Goal: Transaction & Acquisition: Purchase product/service

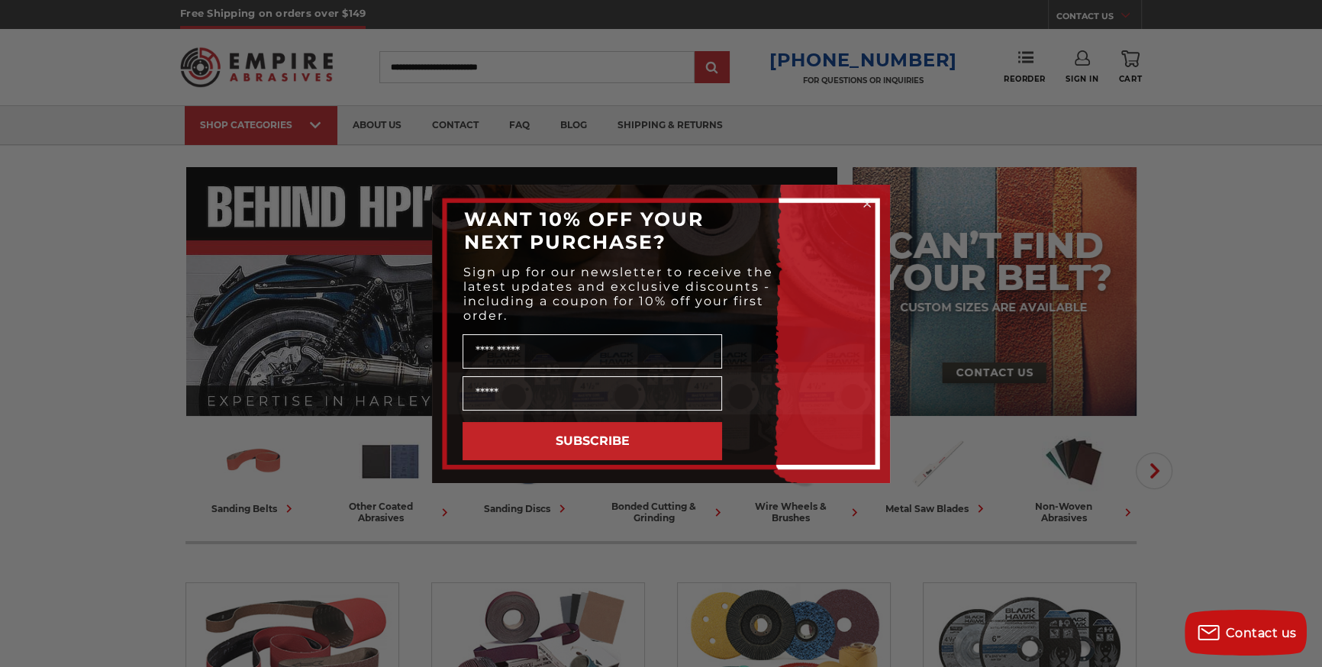
click at [867, 199] on circle "Close dialog" at bounding box center [867, 203] width 15 height 15
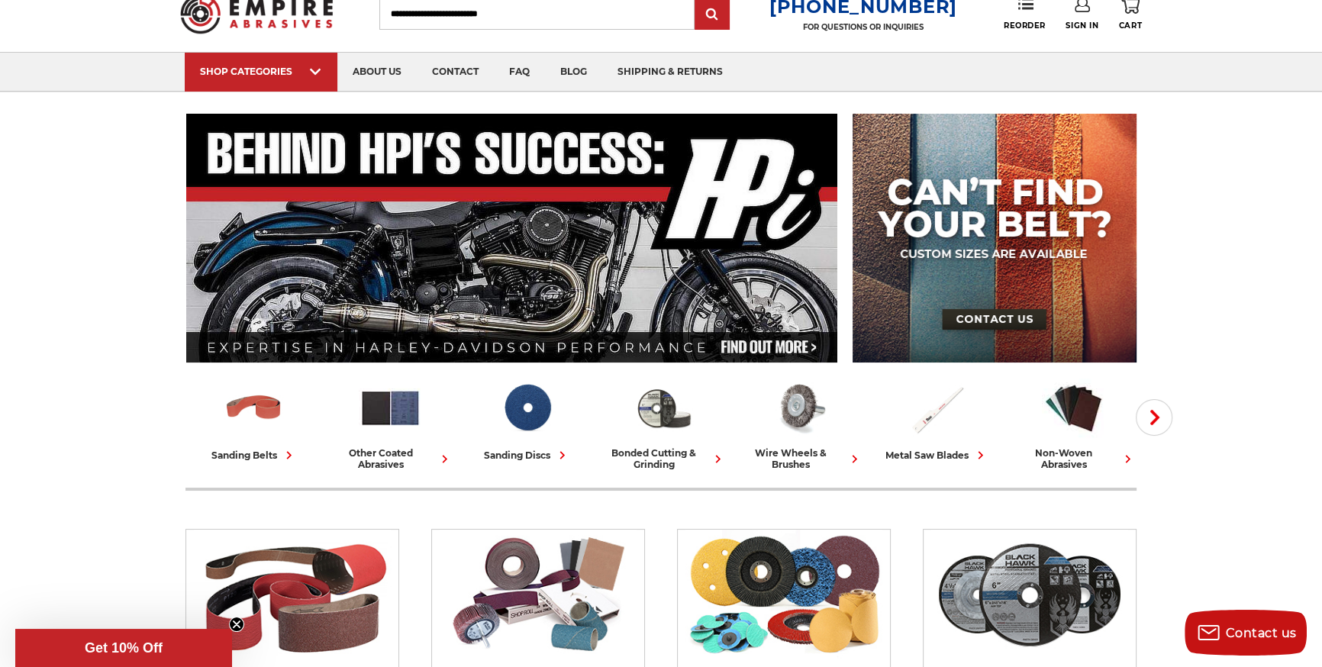
scroll to position [69, 0]
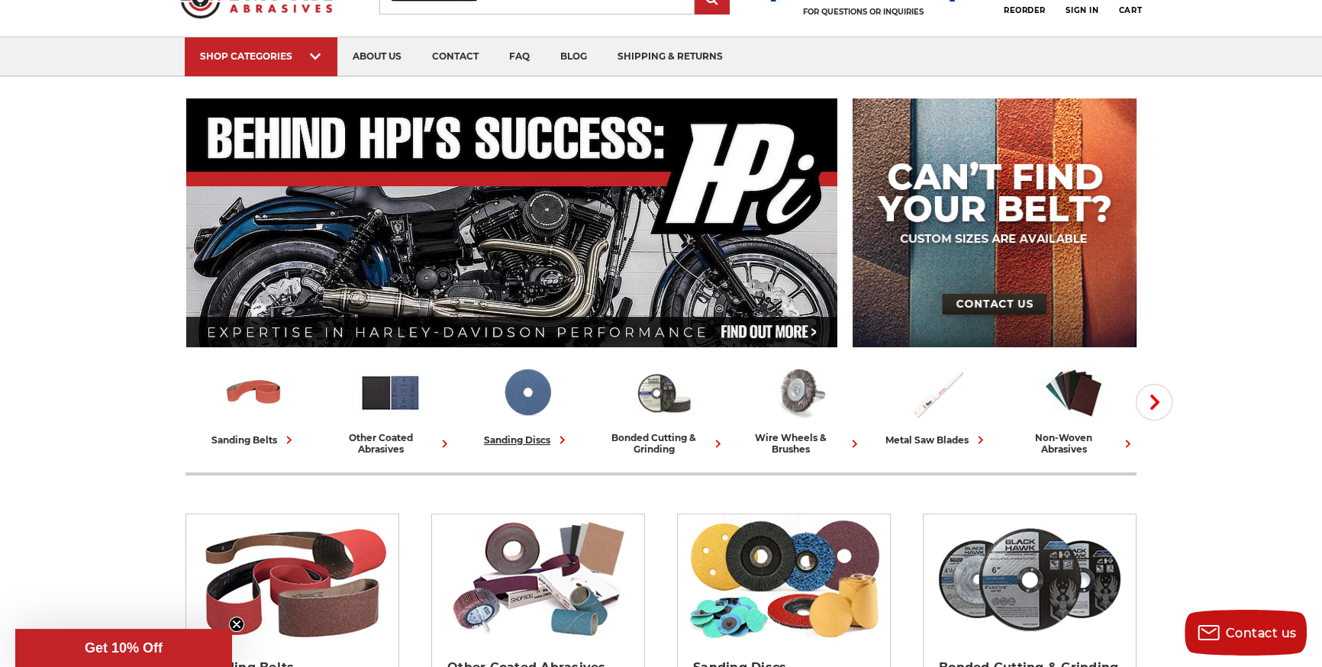
click at [542, 402] on img at bounding box center [526, 392] width 63 height 63
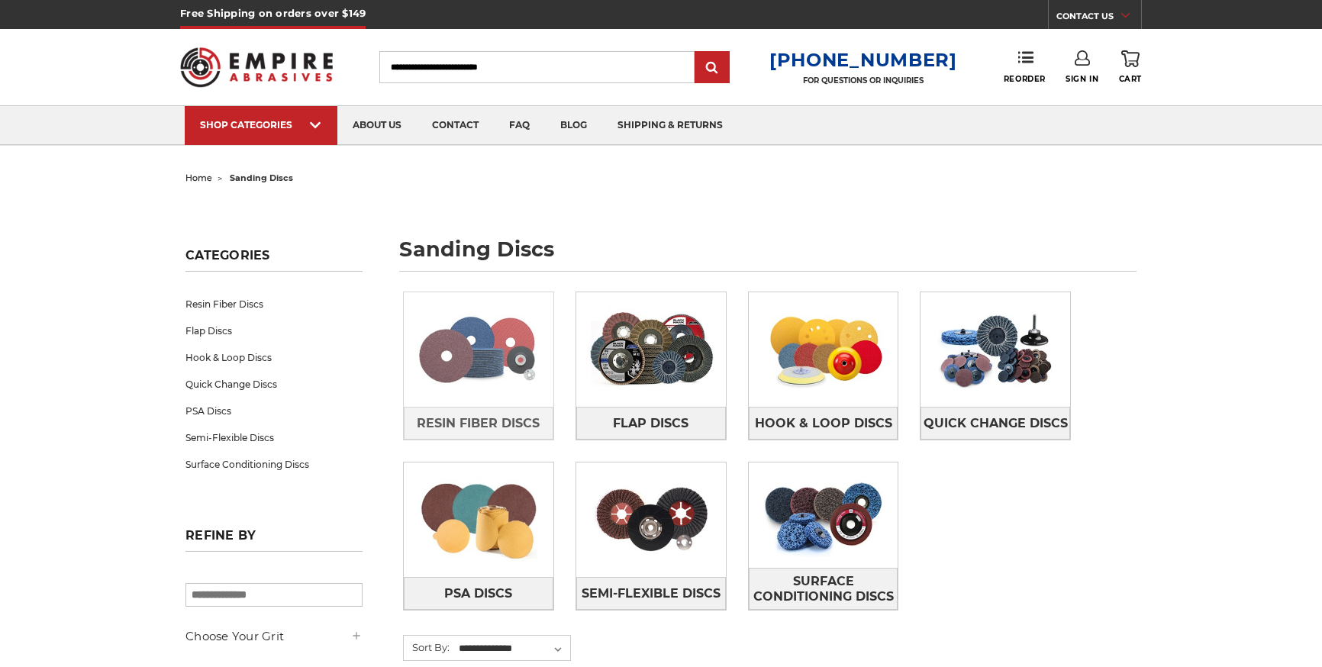
click at [503, 303] on img at bounding box center [479, 349] width 150 height 105
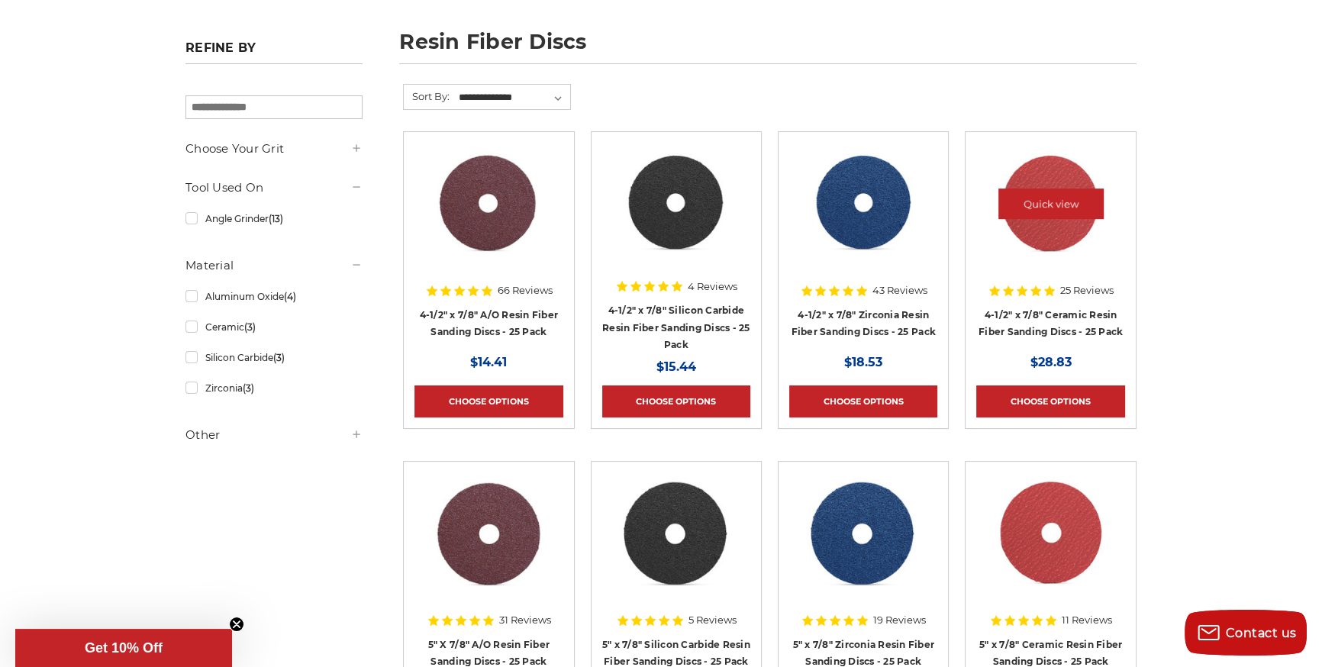
click at [1061, 228] on img at bounding box center [1051, 204] width 124 height 122
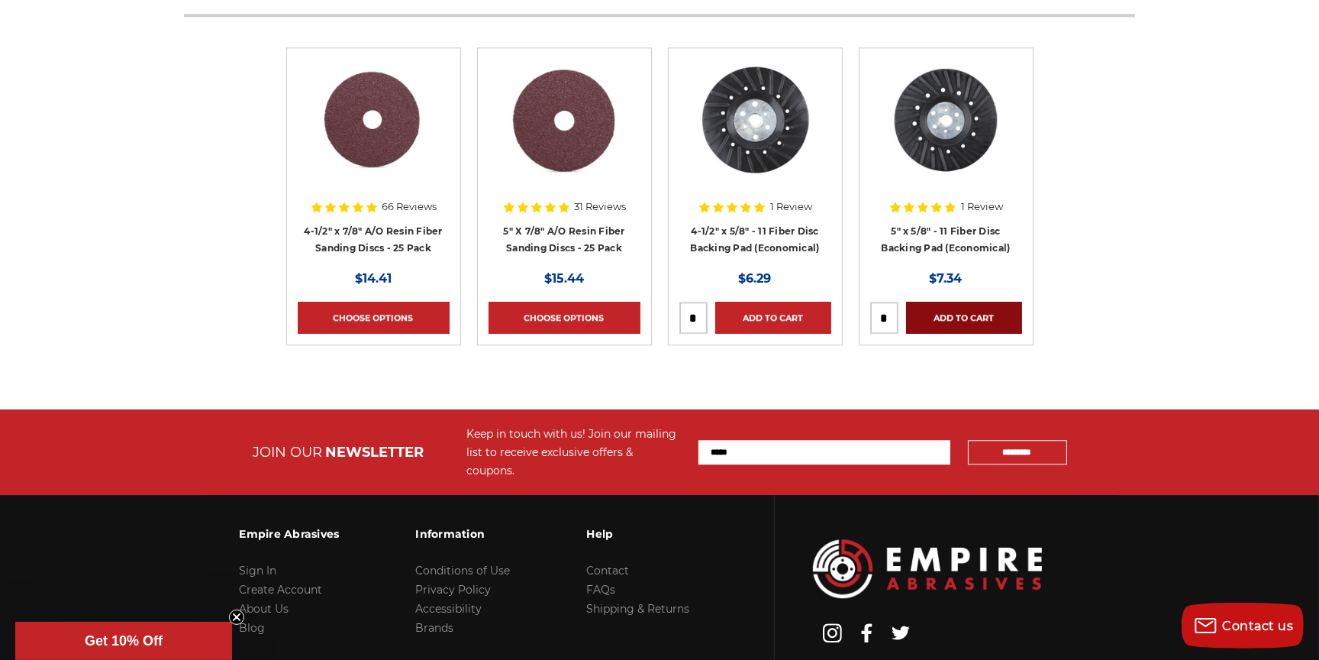
scroll to position [4802, 0]
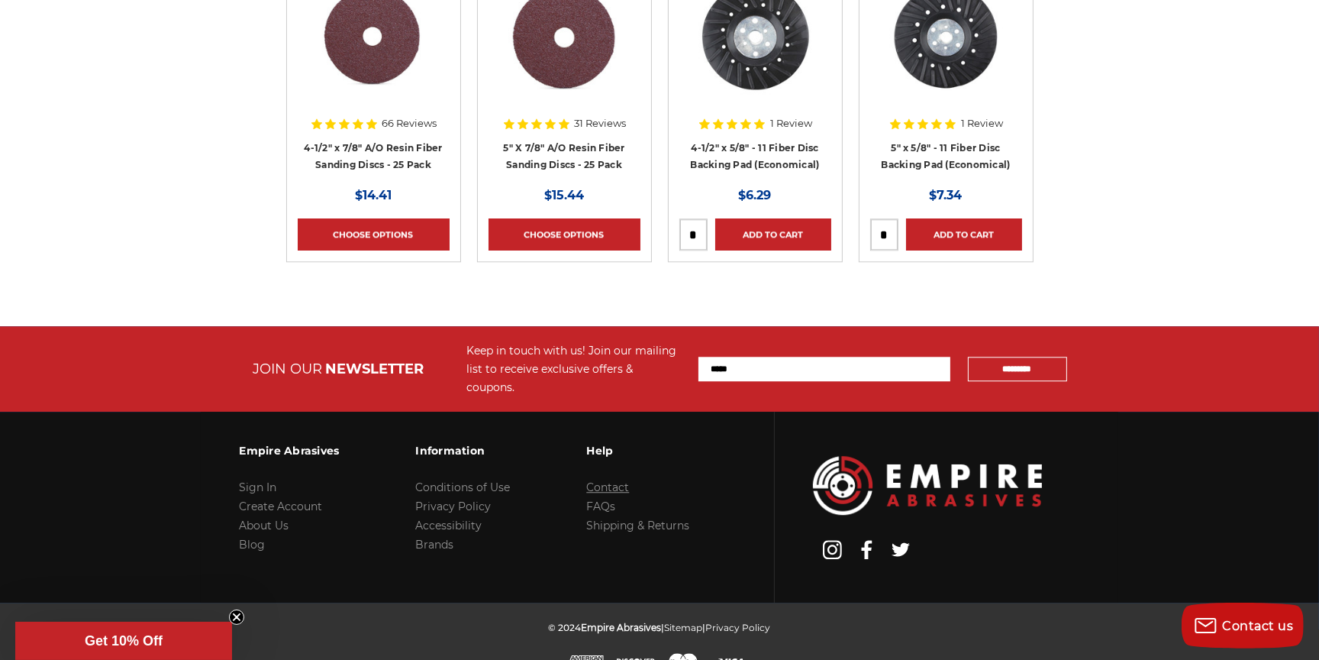
click at [618, 480] on link "Contact" at bounding box center [607, 487] width 43 height 14
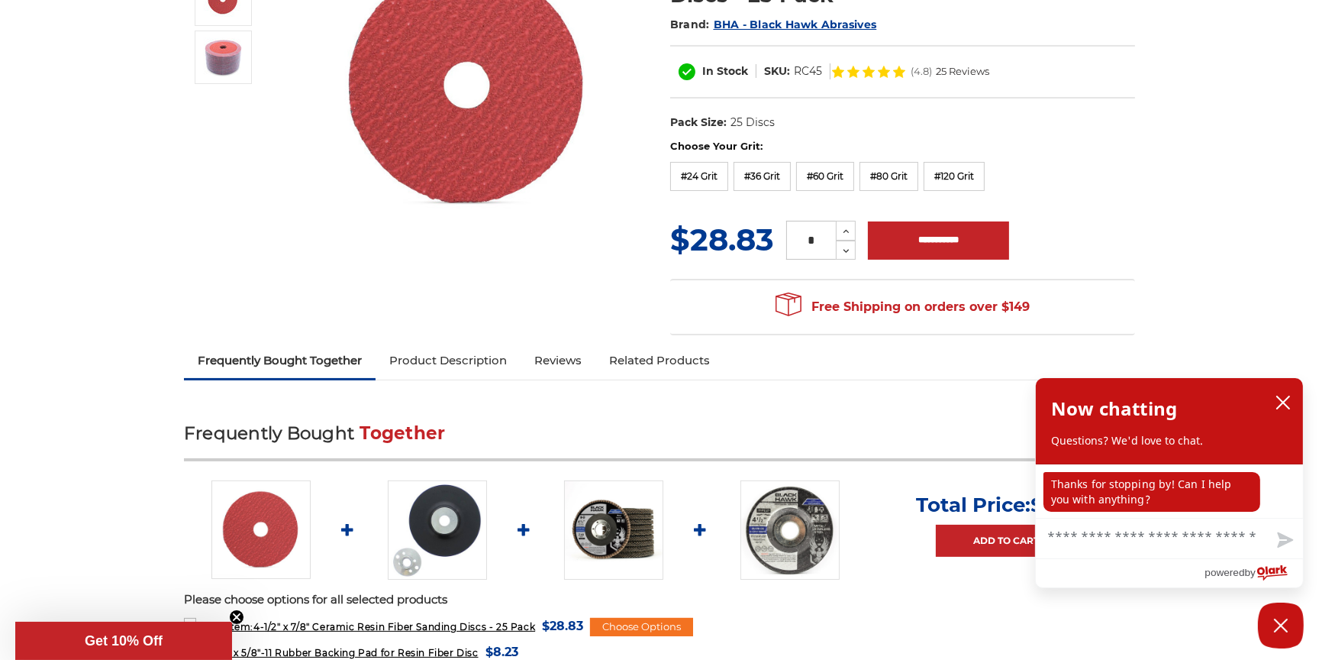
scroll to position [152, 0]
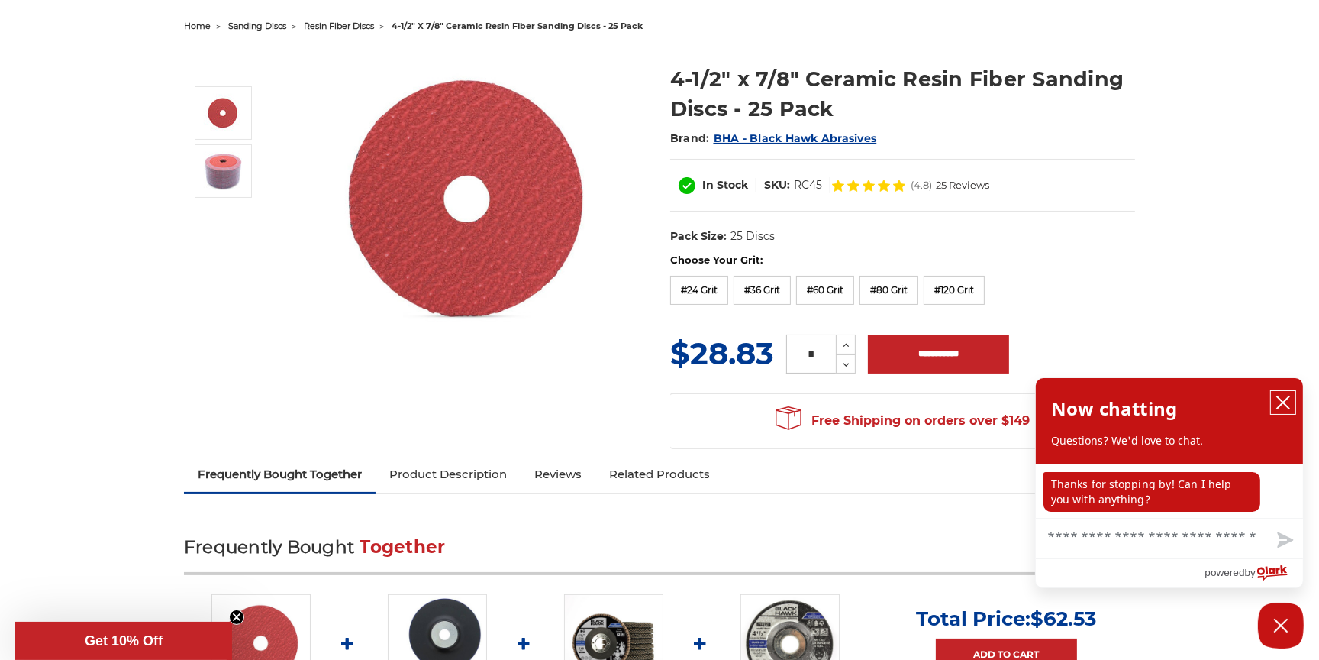
drag, startPoint x: 1280, startPoint y: 399, endPoint x: 1222, endPoint y: 282, distance: 131.4
click at [1281, 399] on icon "close chatbox" at bounding box center [1283, 402] width 15 height 15
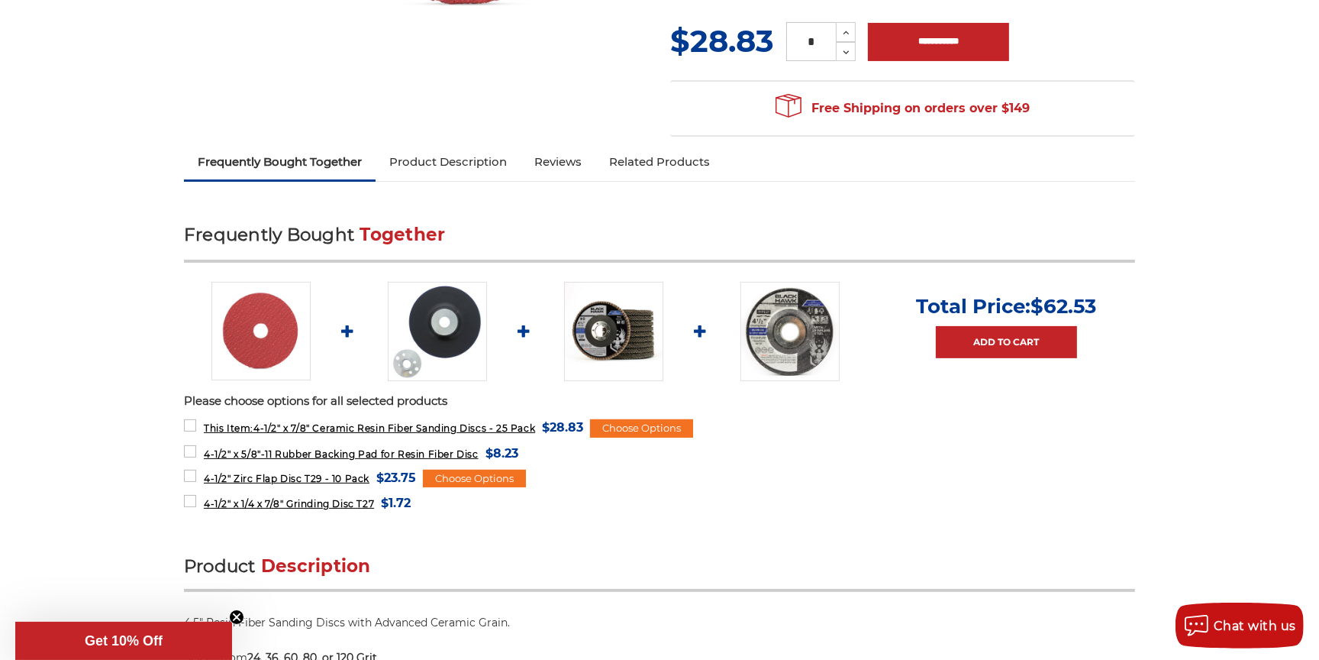
scroll to position [499, 0]
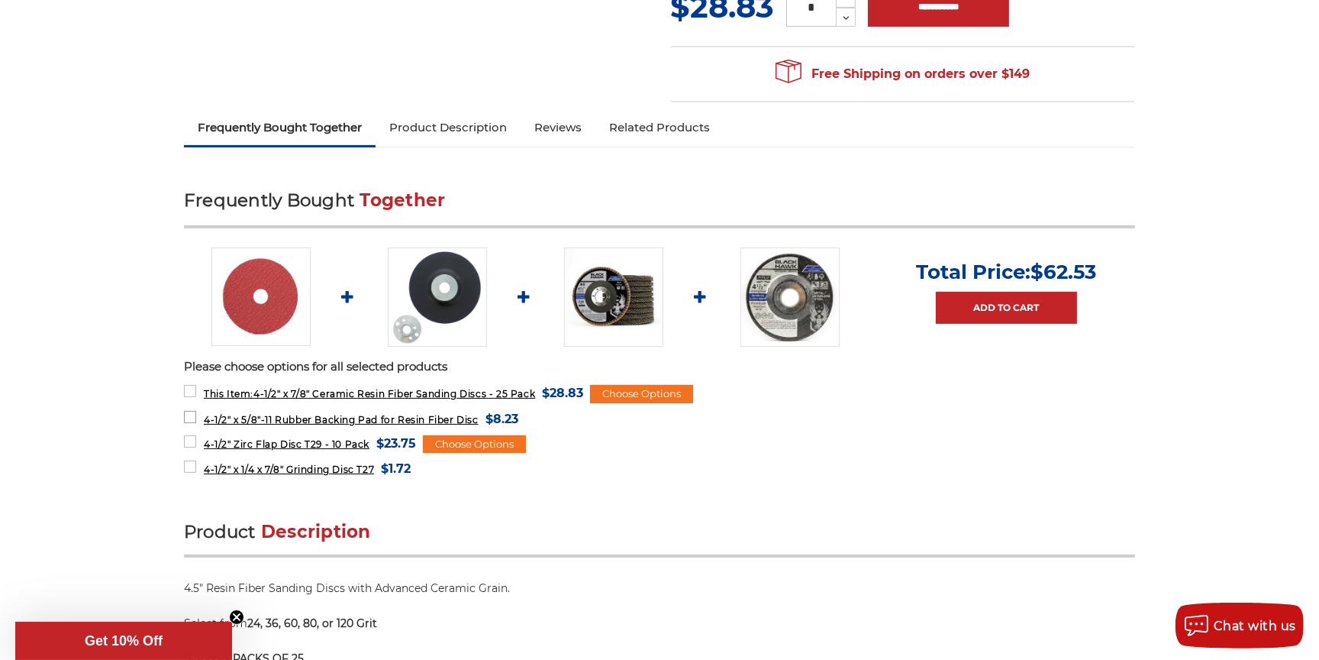
click at [329, 419] on span "4-1/2" x 5/8"-11 Rubber Backing Pad for Resin Fiber Disc" at bounding box center [341, 419] width 275 height 11
click at [395, 418] on span "4-1/2" x 5/8"-11 Rubber Backing Pad for Resin Fiber Disc" at bounding box center [341, 419] width 275 height 11
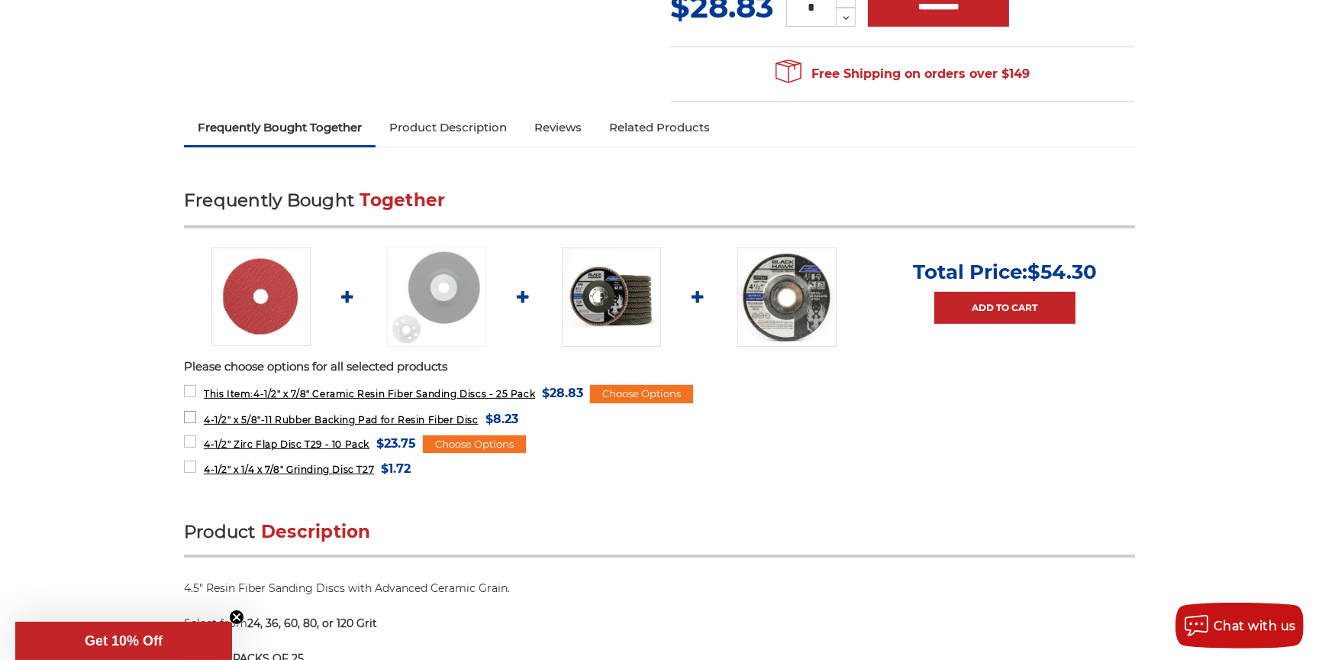
click at [394, 418] on span "4-1/2" x 5/8"-11 Rubber Backing Pad for Resin Fiber Disc" at bounding box center [341, 419] width 275 height 11
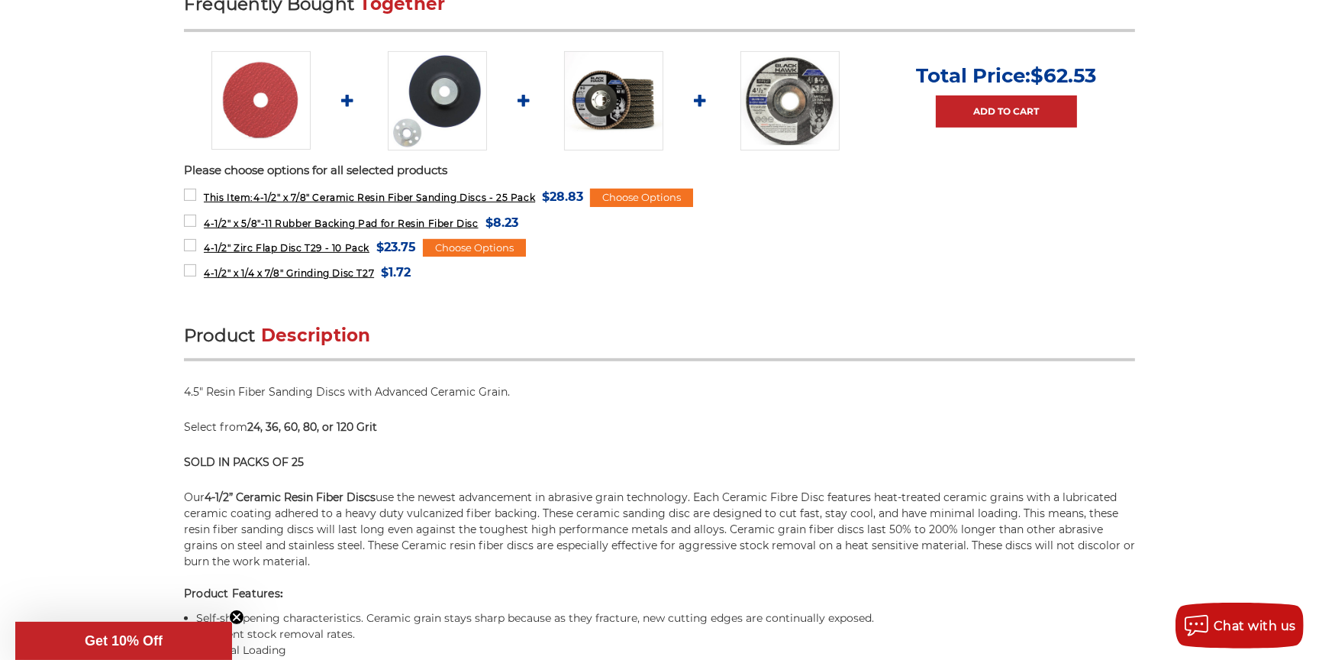
scroll to position [568, 0]
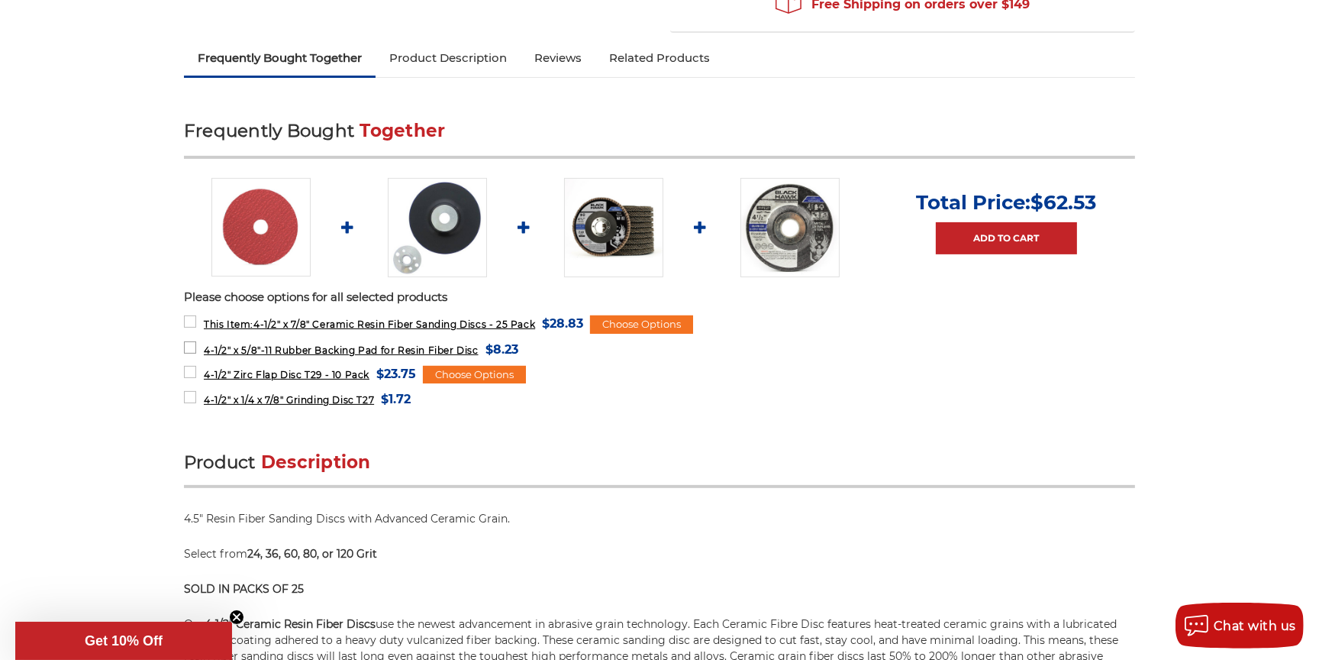
click at [295, 348] on span "4-1/2" x 5/8"-11 Rubber Backing Pad for Resin Fiber Disc" at bounding box center [341, 349] width 275 height 11
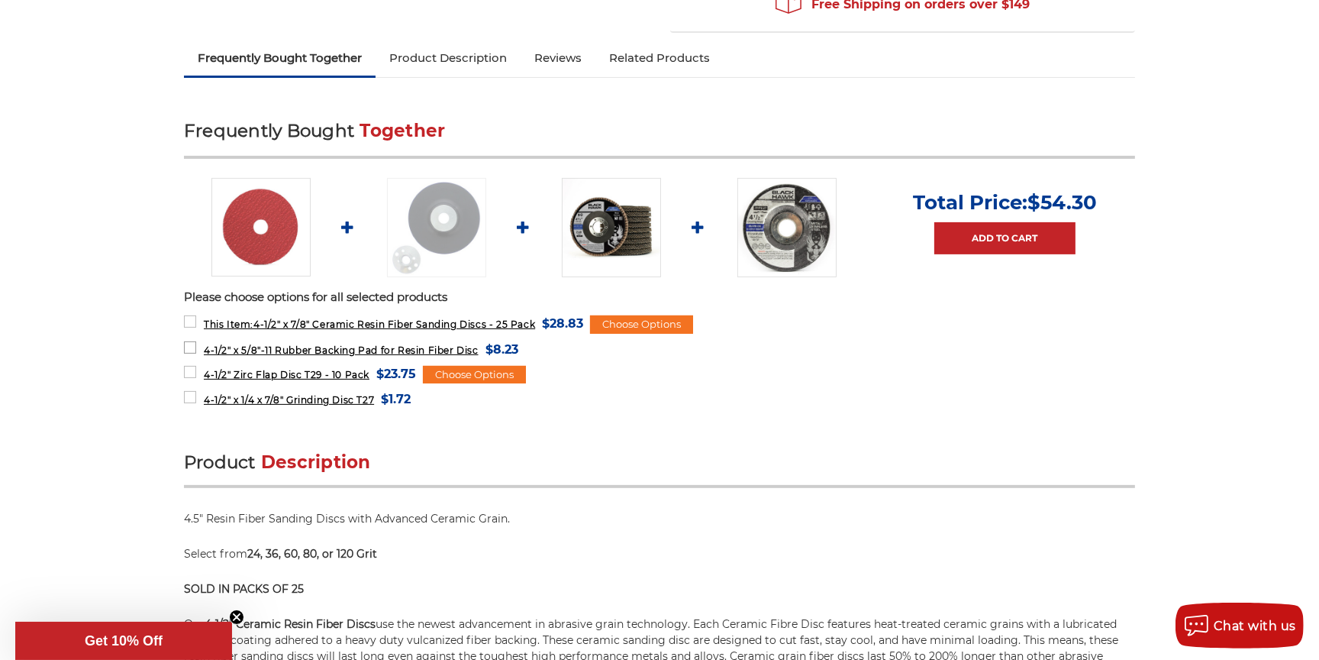
click at [257, 350] on span "4-1/2" x 5/8"-11 Rubber Backing Pad for Resin Fiber Disc" at bounding box center [341, 349] width 275 height 11
click at [279, 350] on span "4-1/2" x 5/8"-11 Rubber Backing Pad for Resin Fiber Disc" at bounding box center [341, 349] width 275 height 11
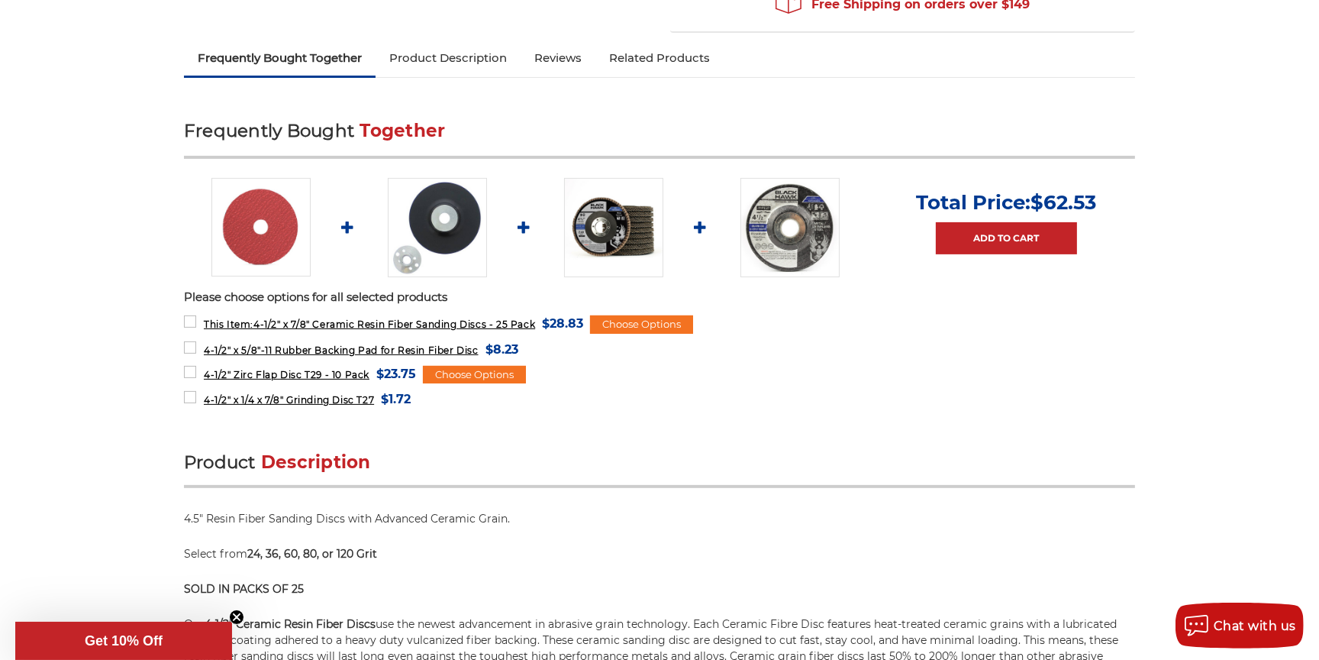
click at [420, 234] on img at bounding box center [437, 227] width 99 height 99
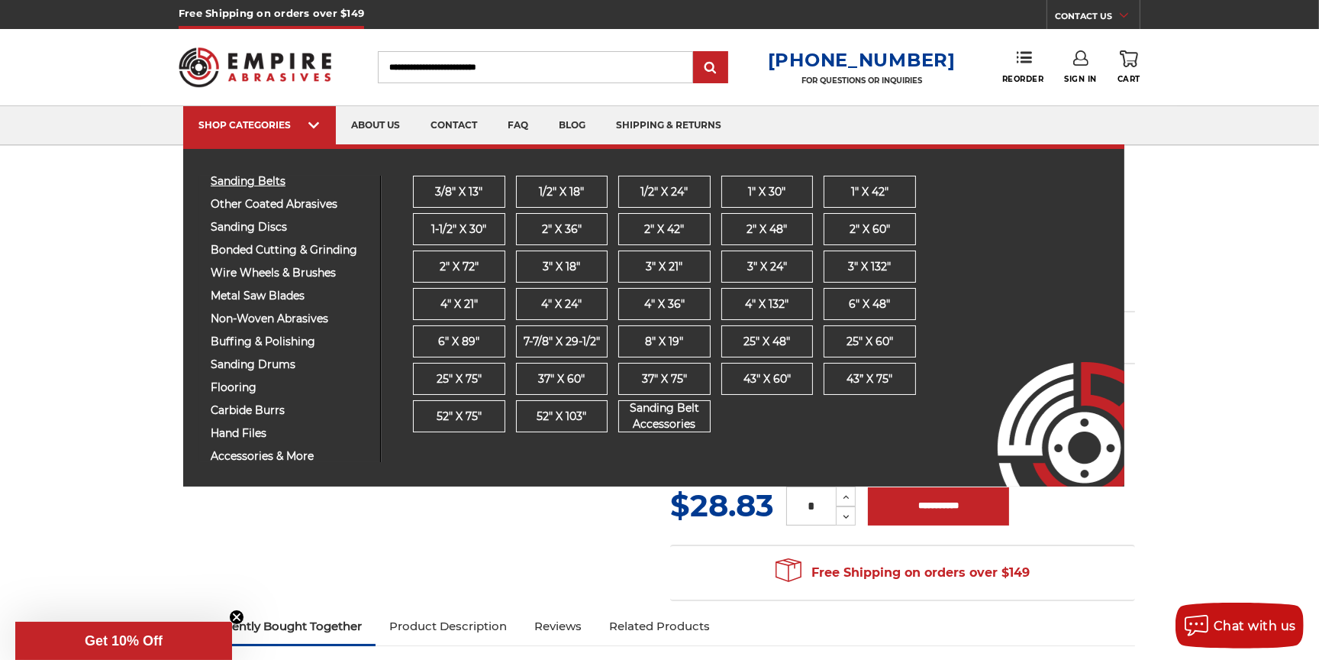
click at [253, 182] on span "sanding belts" at bounding box center [290, 181] width 158 height 11
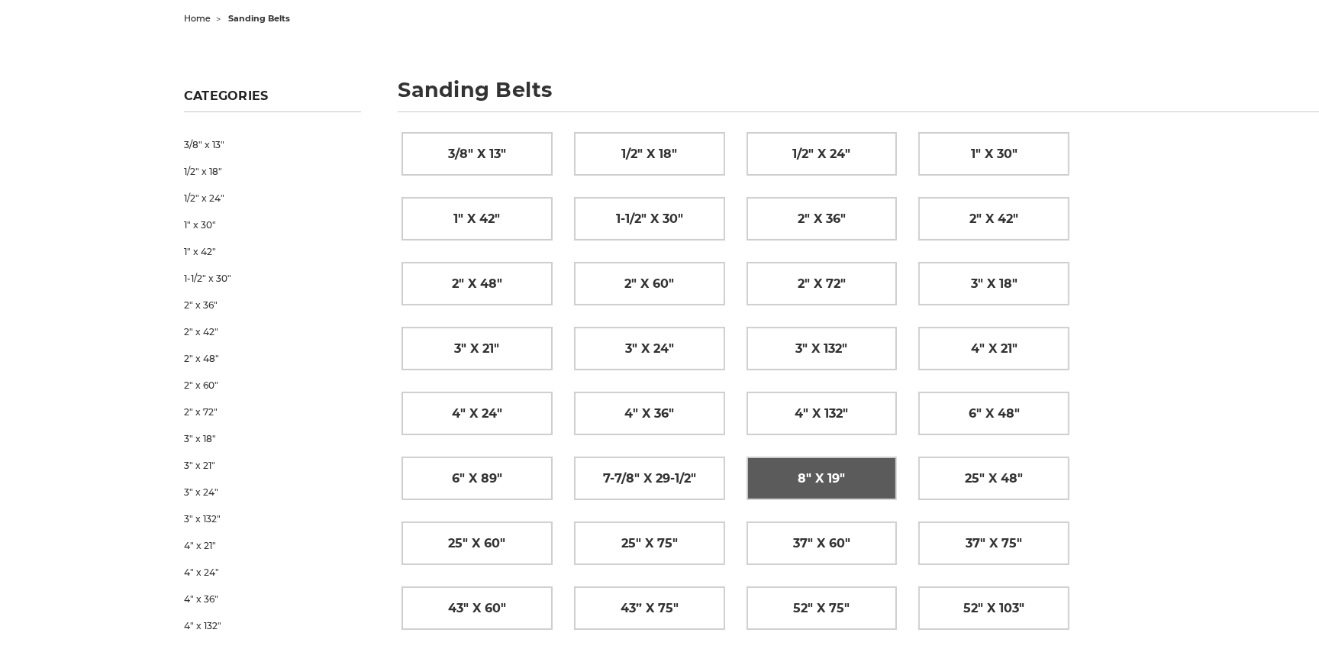
scroll to position [277, 0]
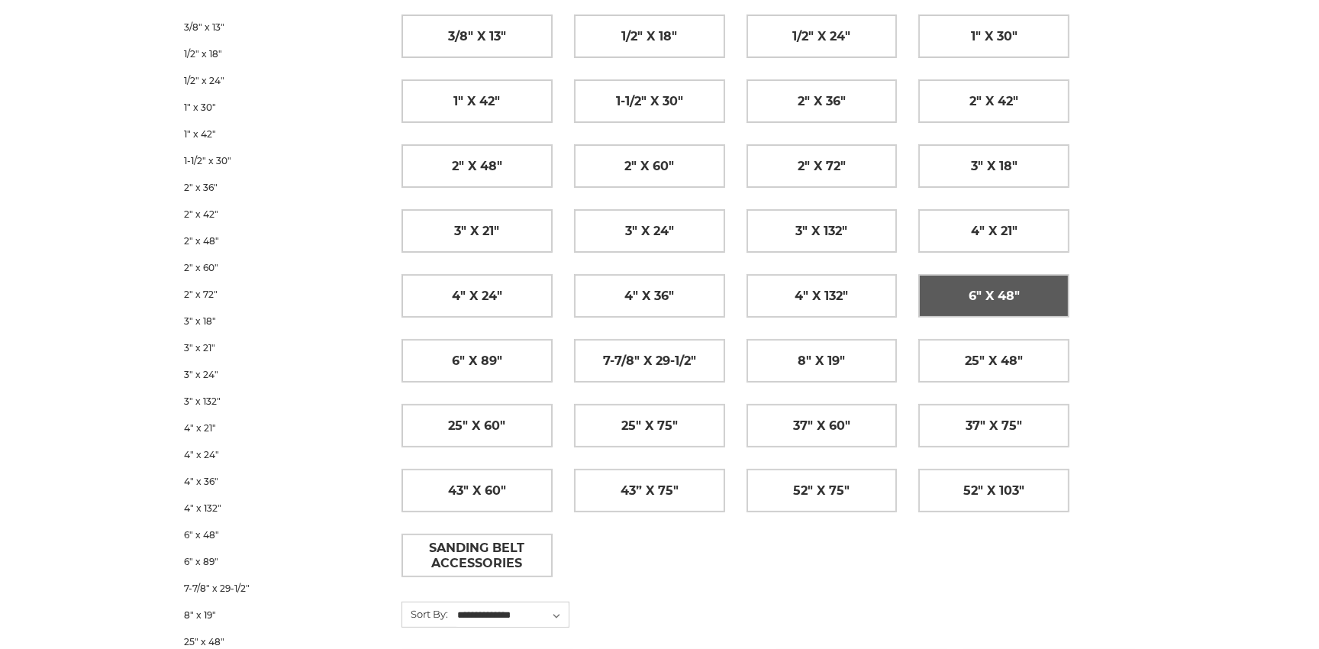
click at [1009, 301] on span "6" x 48"" at bounding box center [994, 296] width 51 height 26
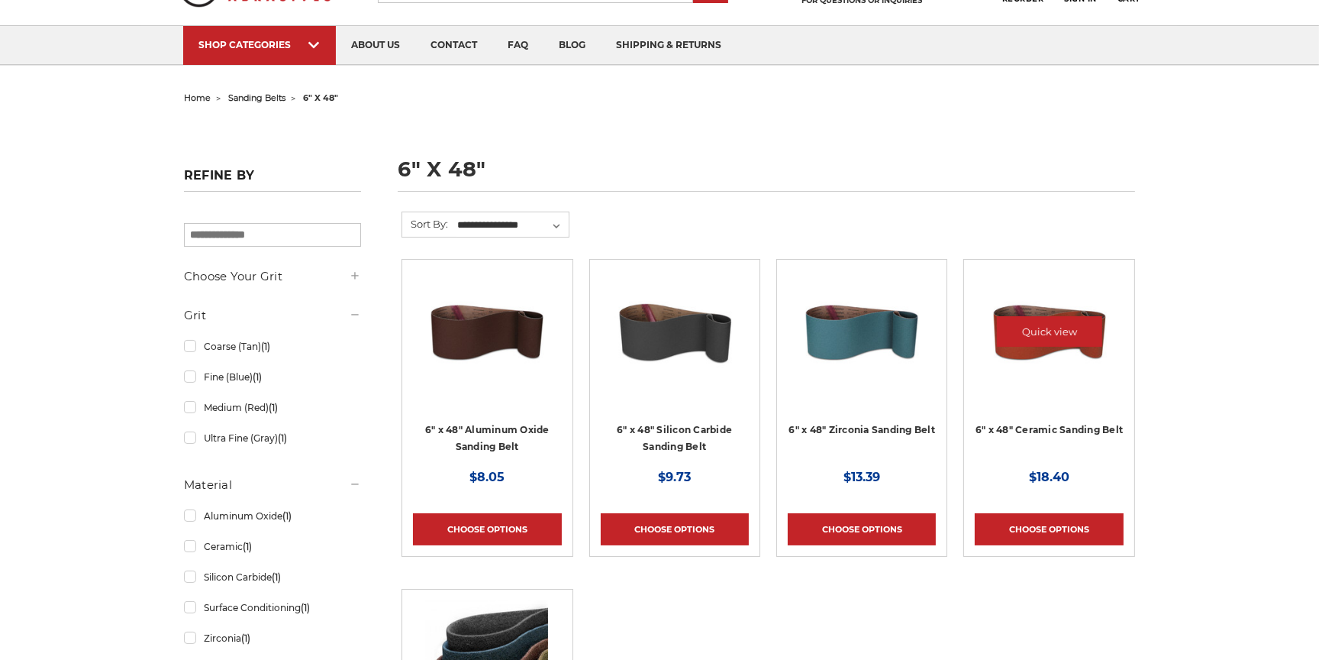
scroll to position [138, 0]
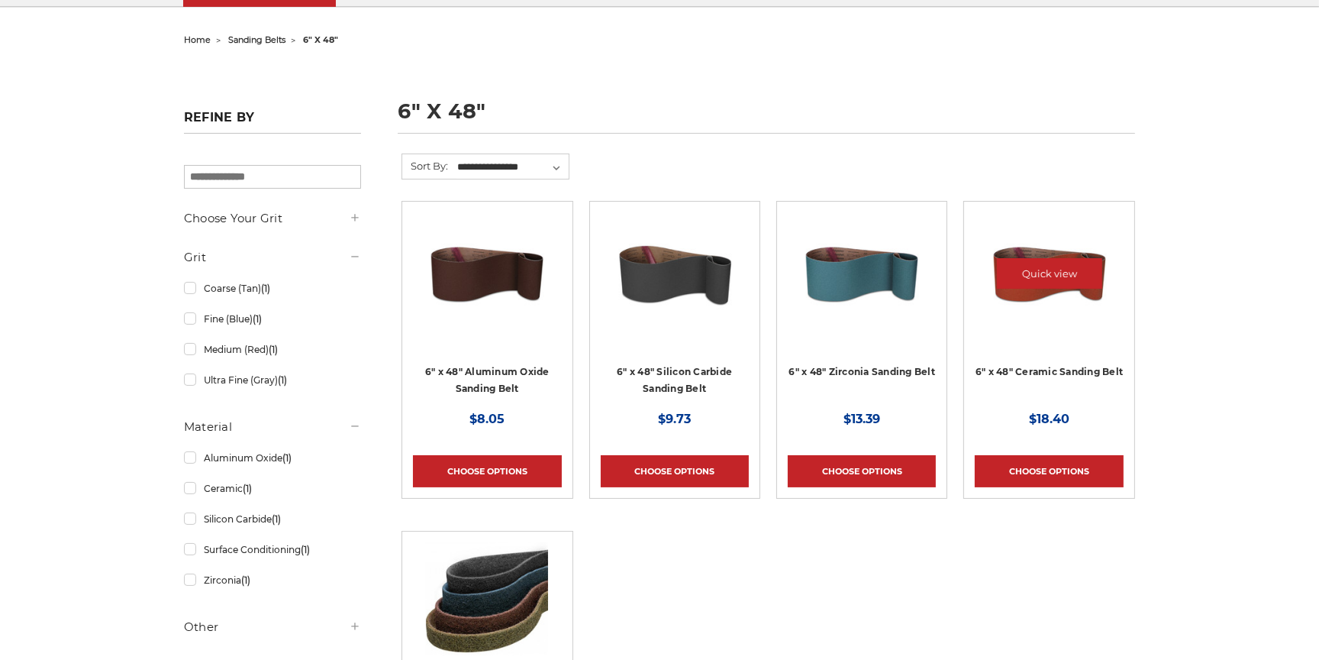
click at [1057, 303] on img at bounding box center [1050, 273] width 122 height 122
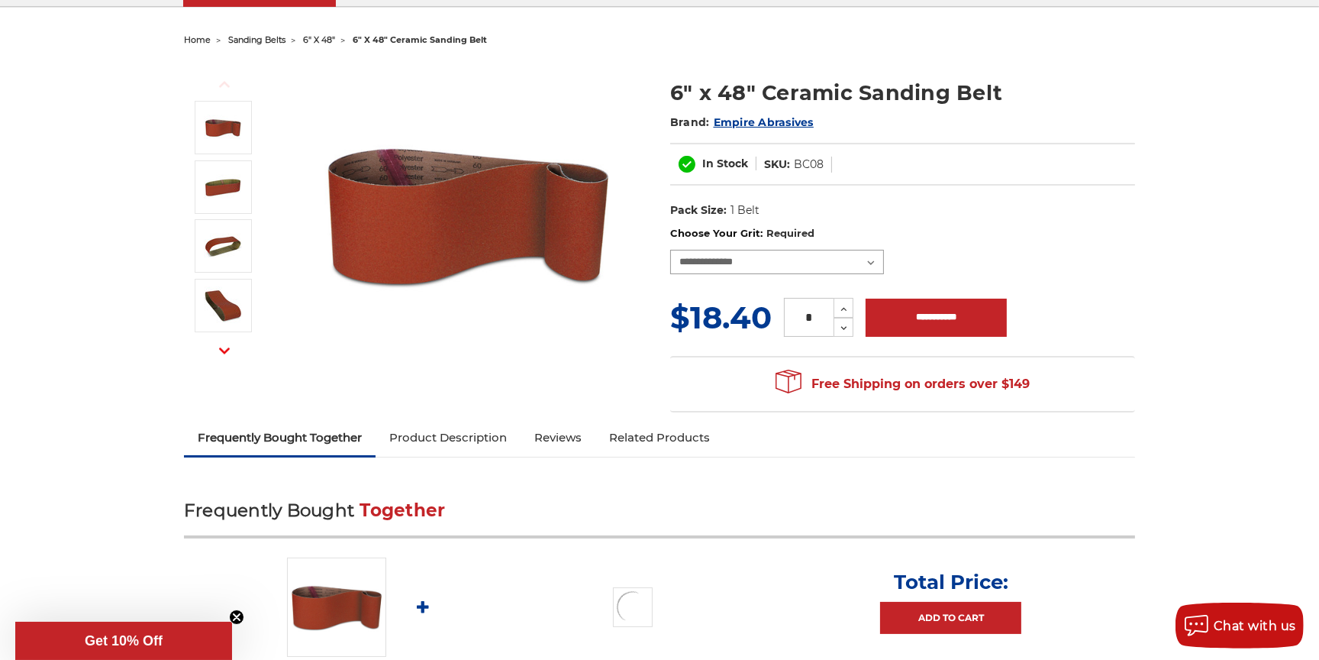
click at [873, 263] on select "**********" at bounding box center [777, 262] width 214 height 24
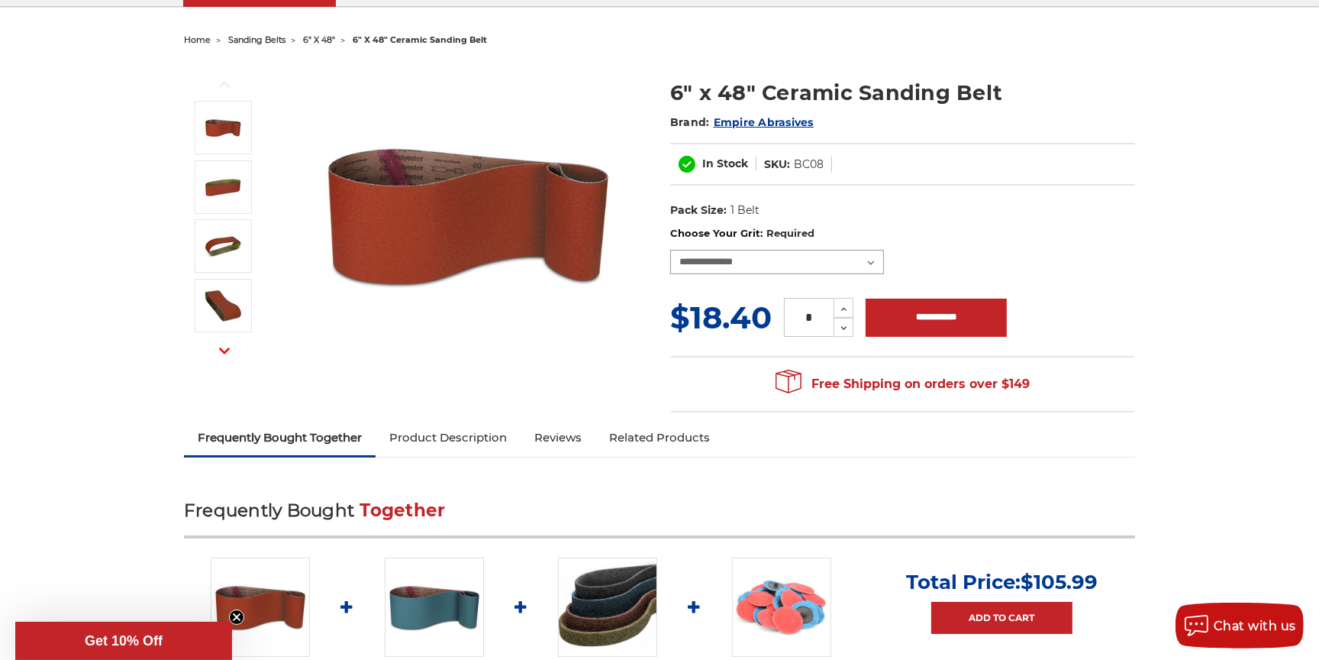
select select "****"
click at [670, 250] on select "**********" at bounding box center [777, 262] width 214 height 24
